Goal: Find specific page/section: Find specific page/section

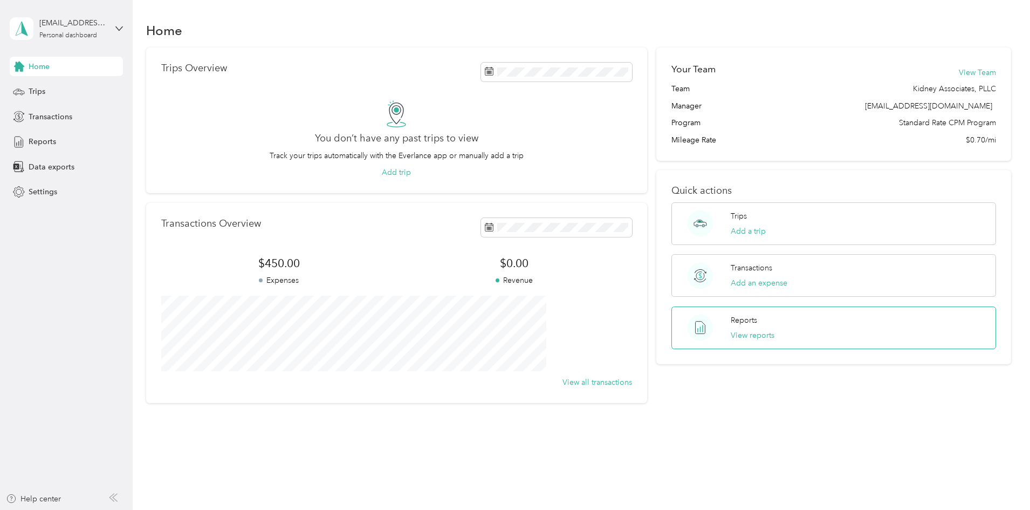
click at [731, 328] on div "Reports View reports" at bounding box center [753, 327] width 44 height 26
